Goal: Transaction & Acquisition: Purchase product/service

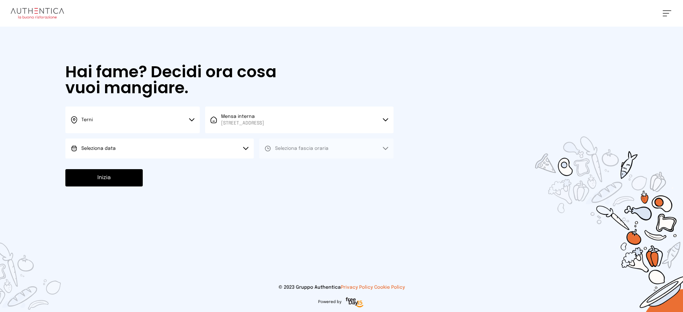
click at [150, 157] on button "Seleziona data" at bounding box center [159, 149] width 188 height 20
click at [162, 167] on li "[DATE], [DATE]" at bounding box center [159, 167] width 188 height 17
click at [335, 148] on button "Seleziona fascia oraria" at bounding box center [326, 149] width 134 height 20
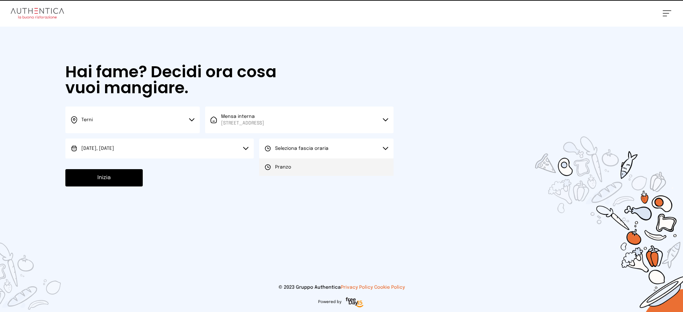
click at [331, 168] on li "Pranzo" at bounding box center [326, 167] width 134 height 17
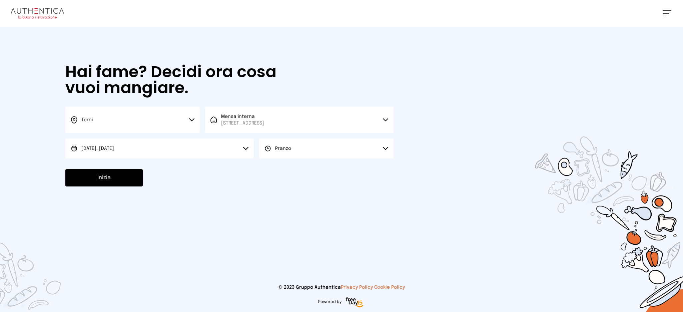
click at [75, 161] on div "Hai fame? Decidi ora cosa vuoi mangiare. Terni Scegli la città [GEOGRAPHIC_DATA…" at bounding box center [229, 125] width 341 height 197
click at [82, 172] on button "Inizia" at bounding box center [103, 177] width 77 height 17
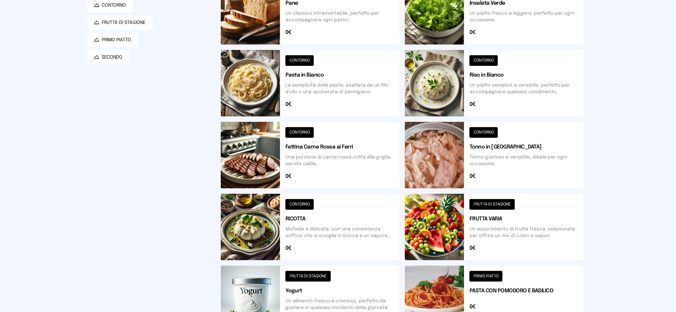
scroll to position [133, 0]
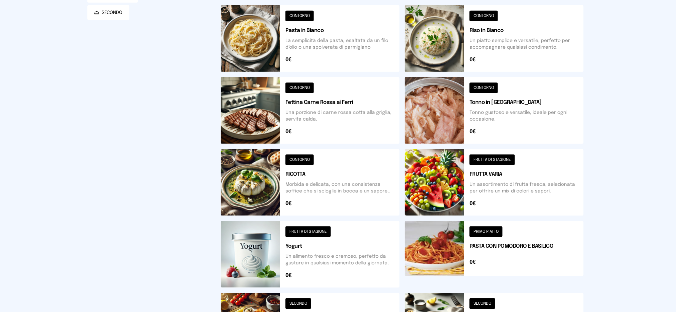
click at [317, 45] on button at bounding box center [310, 38] width 179 height 67
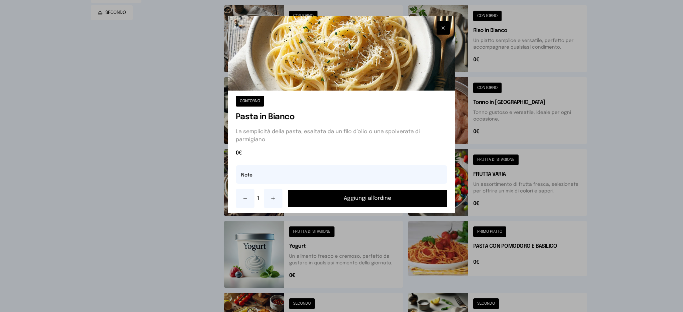
click at [369, 196] on button "Aggiungi all'ordine" at bounding box center [368, 198] width 160 height 17
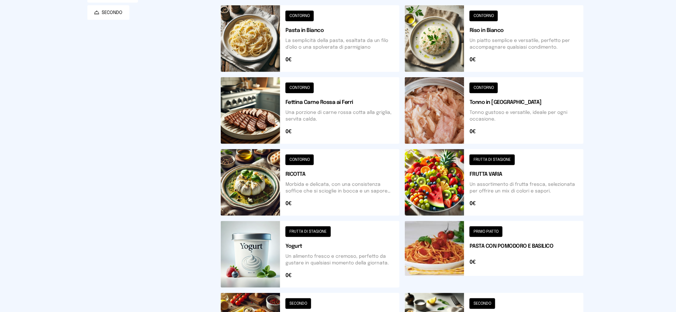
scroll to position [232, 0]
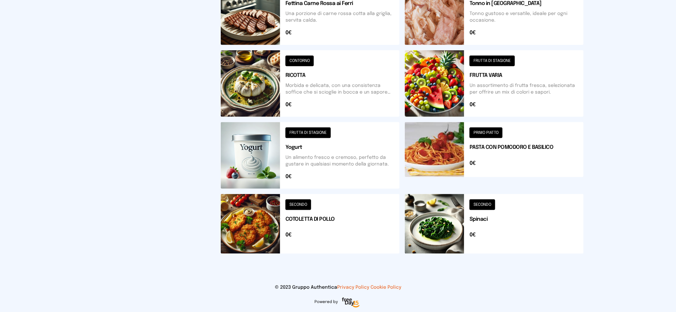
click at [334, 210] on button at bounding box center [310, 224] width 179 height 60
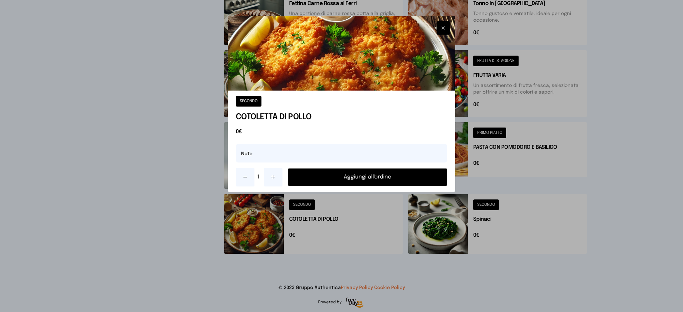
click at [373, 173] on button "Aggiungi all'ordine" at bounding box center [368, 177] width 160 height 17
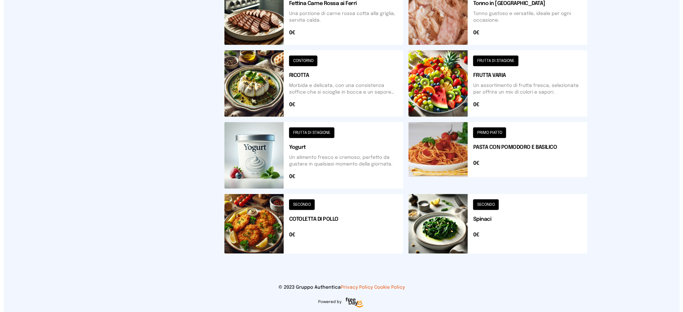
scroll to position [0, 0]
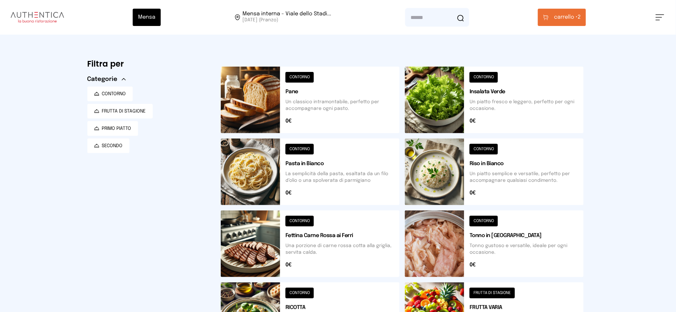
click at [572, 21] on span "carrello •" at bounding box center [566, 17] width 24 height 8
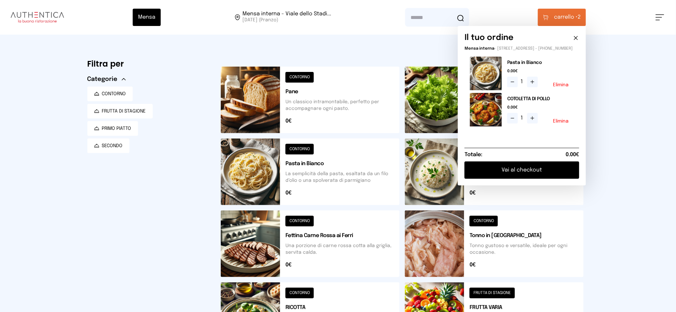
click at [543, 176] on button "Vai al checkout" at bounding box center [521, 170] width 115 height 17
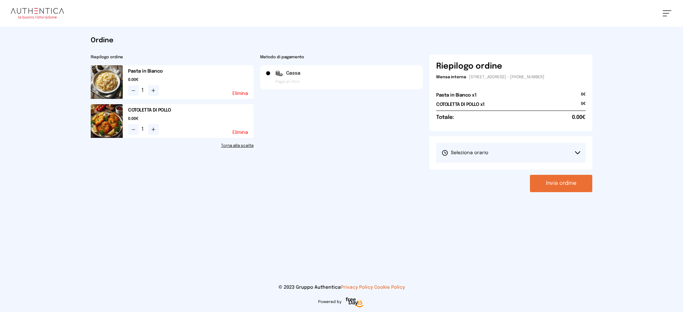
click at [501, 151] on button "Seleziona orario" at bounding box center [510, 153] width 149 height 20
click at [500, 169] on li "1° Turno (13:00 - 15:00)" at bounding box center [510, 171] width 149 height 17
click at [559, 181] on button "Invia ordine" at bounding box center [561, 183] width 62 height 17
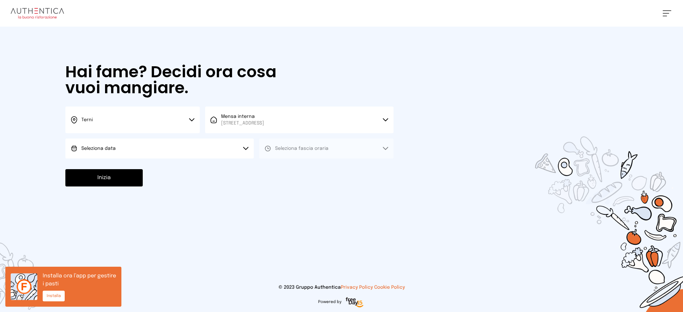
click at [156, 146] on button "Seleziona data" at bounding box center [159, 149] width 188 height 20
click at [175, 171] on li "[DATE], [DATE]" at bounding box center [159, 167] width 188 height 17
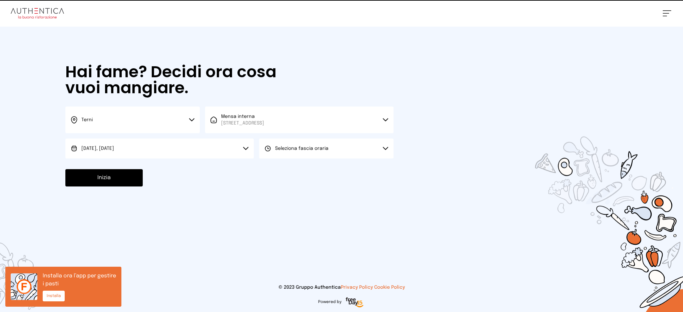
click at [308, 156] on button "Seleziona fascia oraria" at bounding box center [326, 149] width 134 height 20
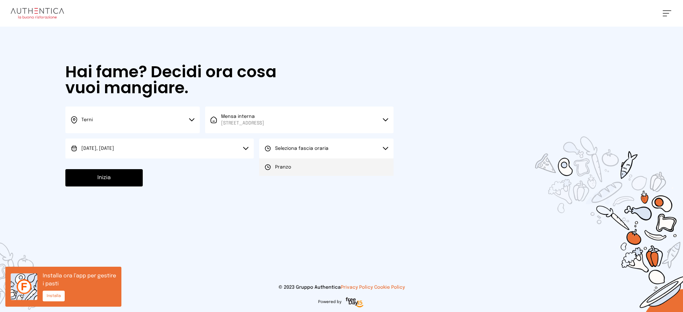
click at [307, 163] on li "Pranzo" at bounding box center [326, 167] width 134 height 17
click at [118, 167] on div "Hai fame? Decidi ora cosa vuoi mangiare. Terni Scegli la città [GEOGRAPHIC_DATA…" at bounding box center [229, 125] width 341 height 197
click at [118, 173] on button "Inizia" at bounding box center [103, 177] width 77 height 17
